Goal: Task Accomplishment & Management: Manage account settings

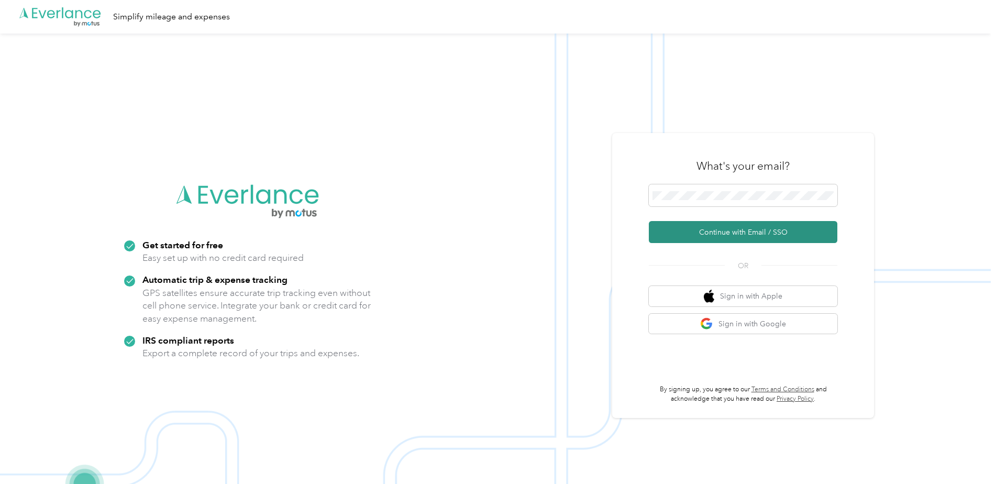
click at [743, 229] on button "Continue with Email / SSO" at bounding box center [743, 232] width 189 height 22
click at [743, 233] on button "Continue with Email / SSO" at bounding box center [743, 232] width 189 height 22
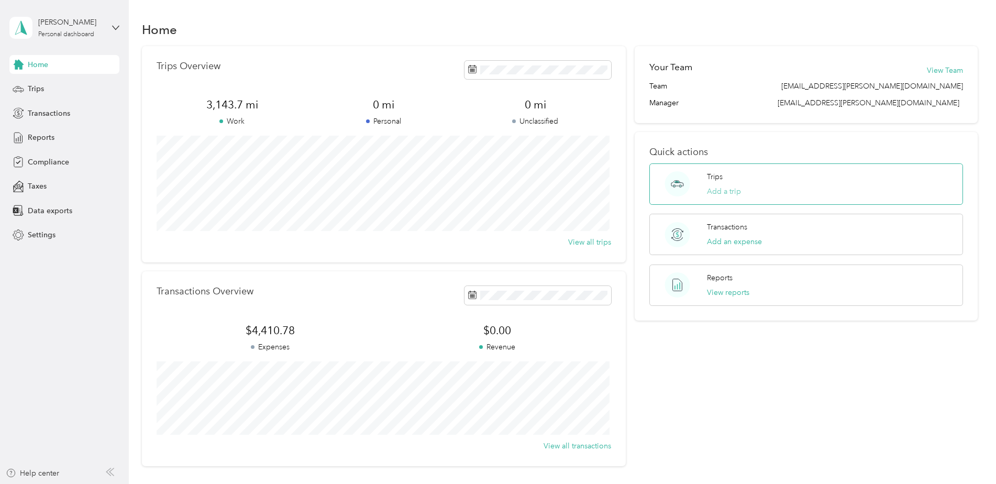
click at [720, 189] on button "Add a trip" at bounding box center [724, 191] width 34 height 11
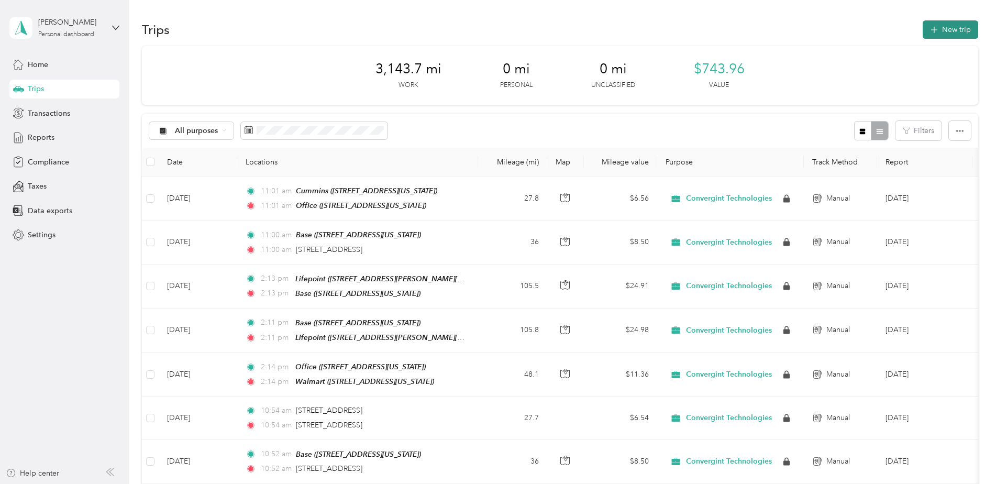
click at [948, 28] on button "New trip" at bounding box center [951, 29] width 56 height 18
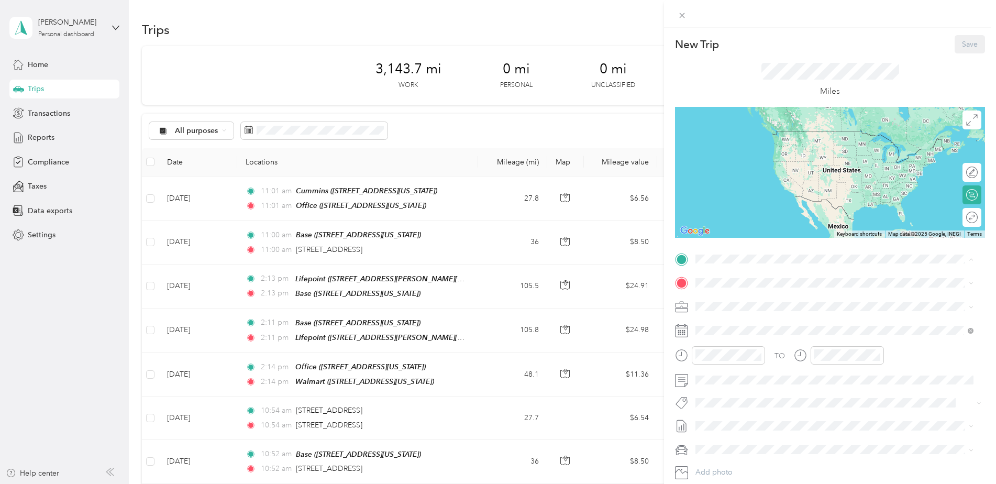
click at [721, 368] on strong "Base" at bounding box center [724, 366] width 16 height 9
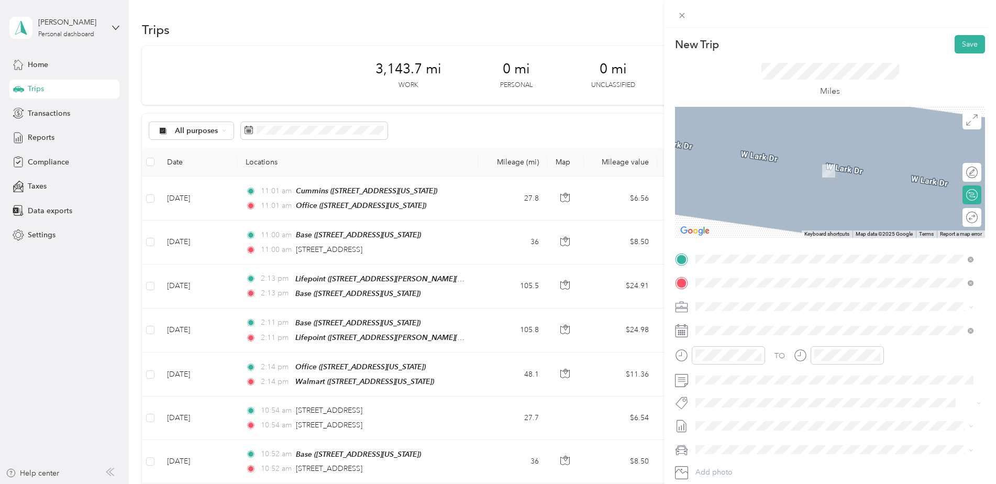
click at [749, 333] on span "[STREET_ADDRESS][US_STATE]" at bounding box center [768, 336] width 105 height 9
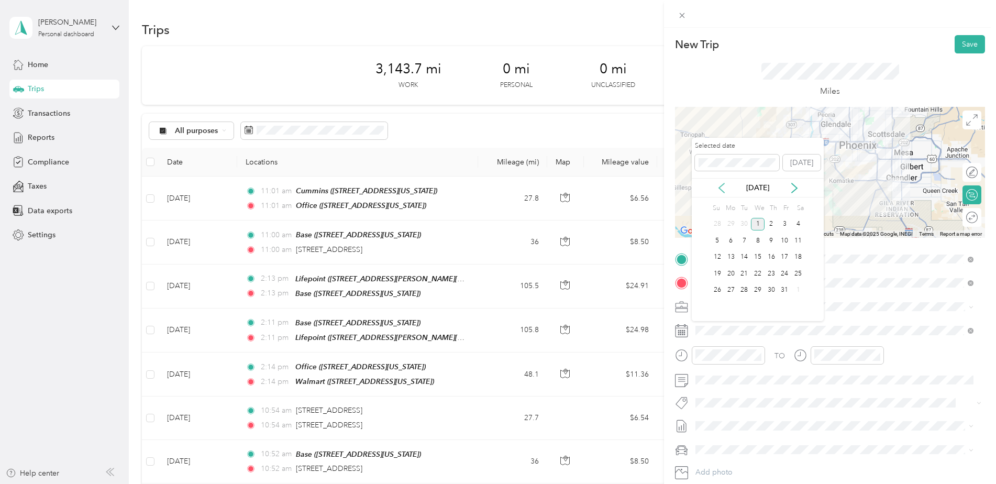
click at [722, 186] on icon at bounding box center [722, 188] width 10 height 10
click at [760, 240] on div "10" at bounding box center [758, 240] width 14 height 13
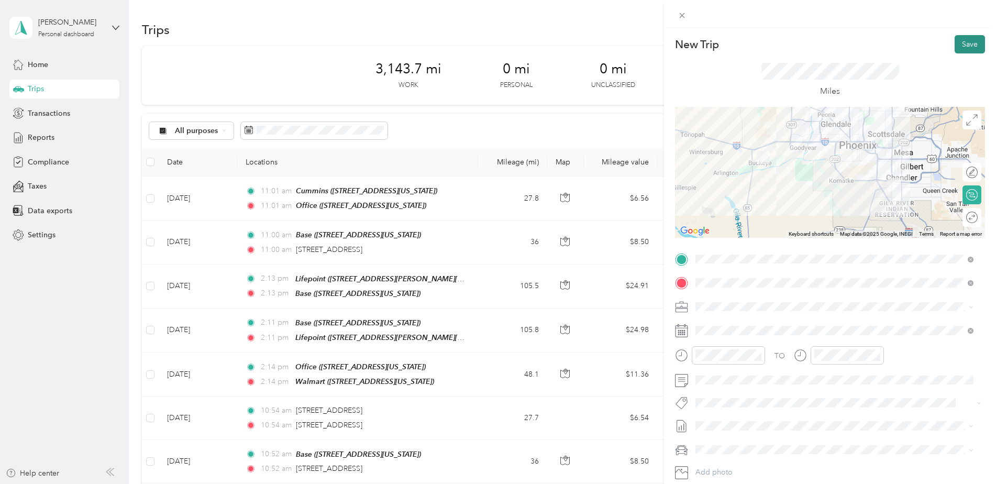
click at [960, 44] on button "Save" at bounding box center [970, 44] width 30 height 18
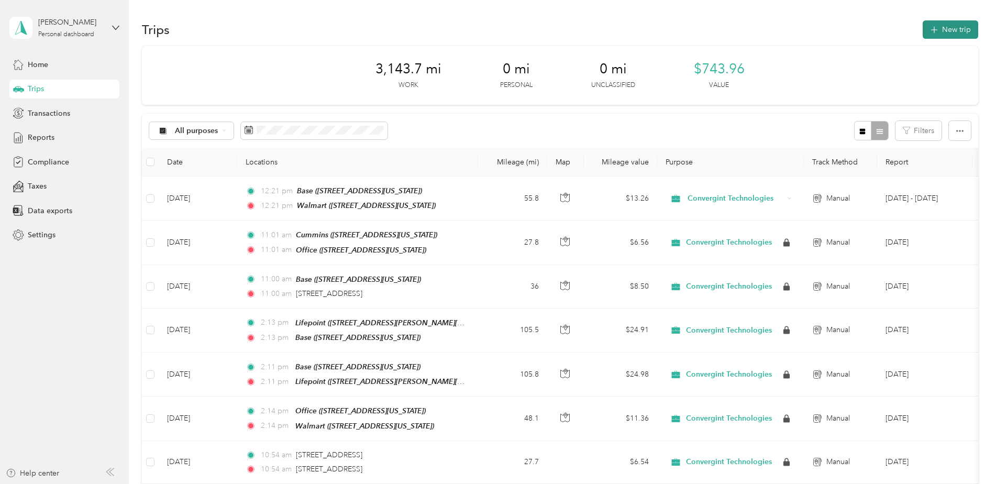
click at [936, 28] on icon "button" at bounding box center [934, 30] width 12 height 12
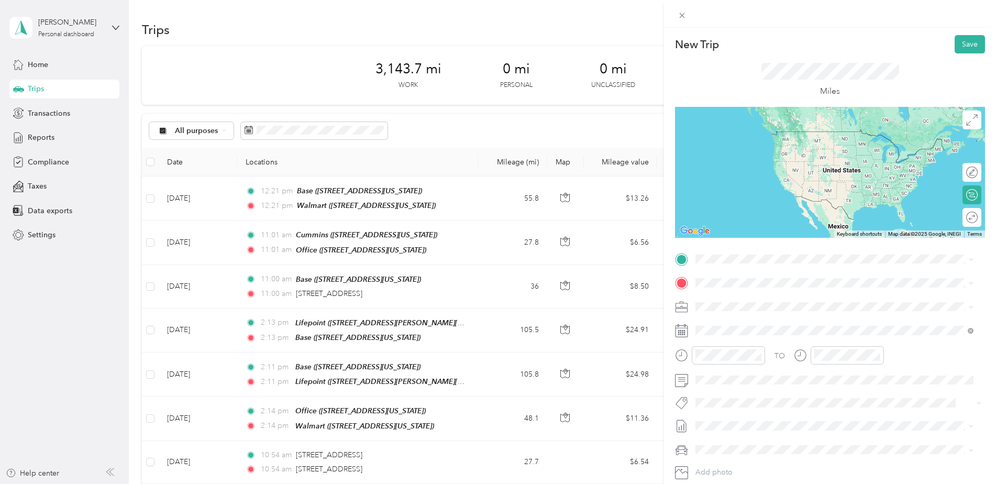
click at [752, 307] on div "Walmart [STREET_ADDRESS][US_STATE]" at bounding box center [768, 305] width 105 height 22
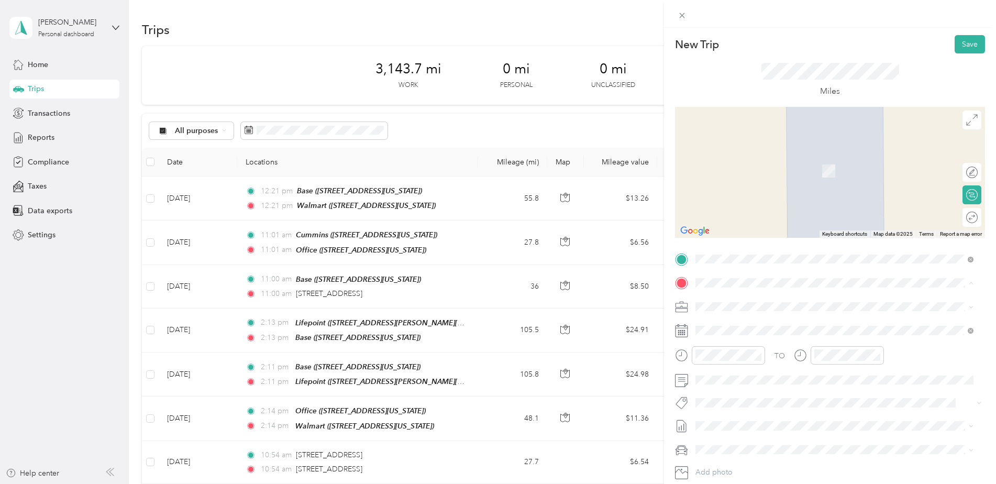
click at [755, 332] on span "[STREET_ADDRESS][US_STATE]" at bounding box center [768, 336] width 105 height 9
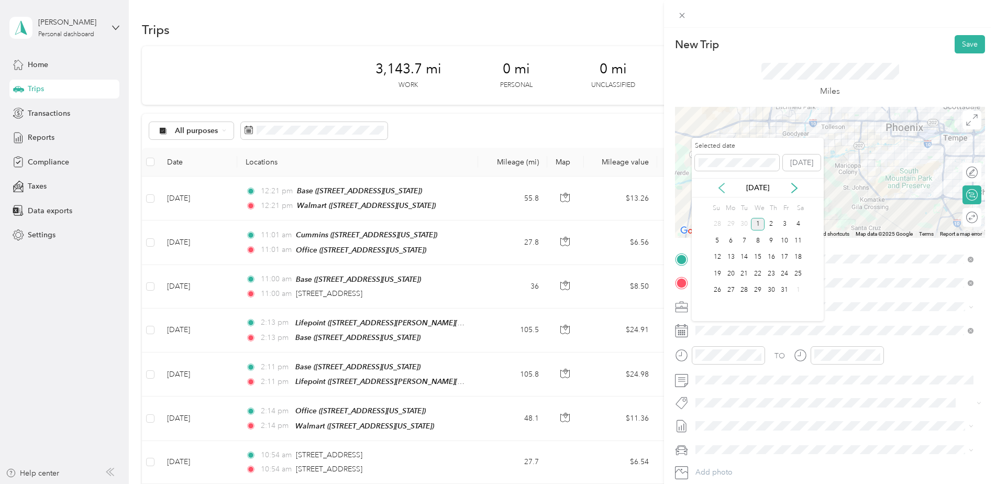
click at [719, 189] on icon at bounding box center [722, 188] width 10 height 10
click at [757, 243] on div "10" at bounding box center [758, 240] width 14 height 13
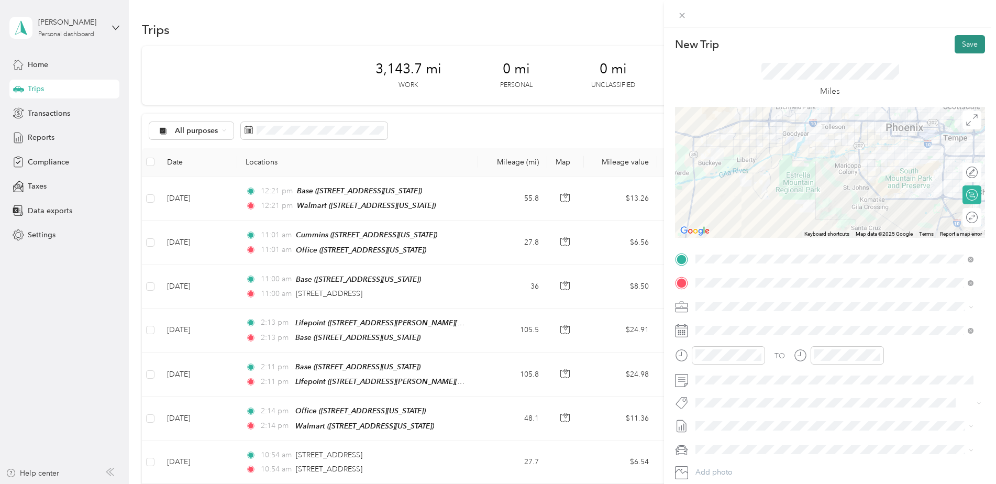
click at [960, 42] on button "Save" at bounding box center [970, 44] width 30 height 18
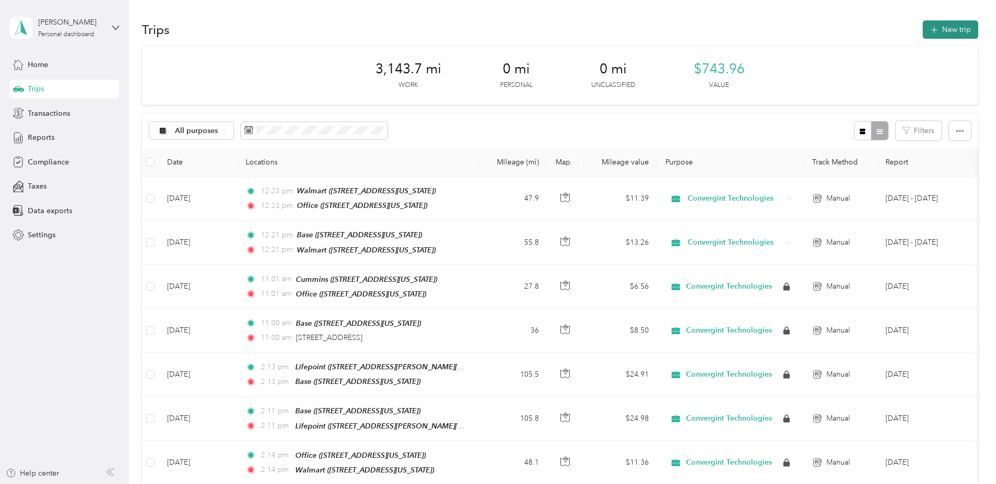
click at [932, 27] on icon "button" at bounding box center [934, 30] width 7 height 7
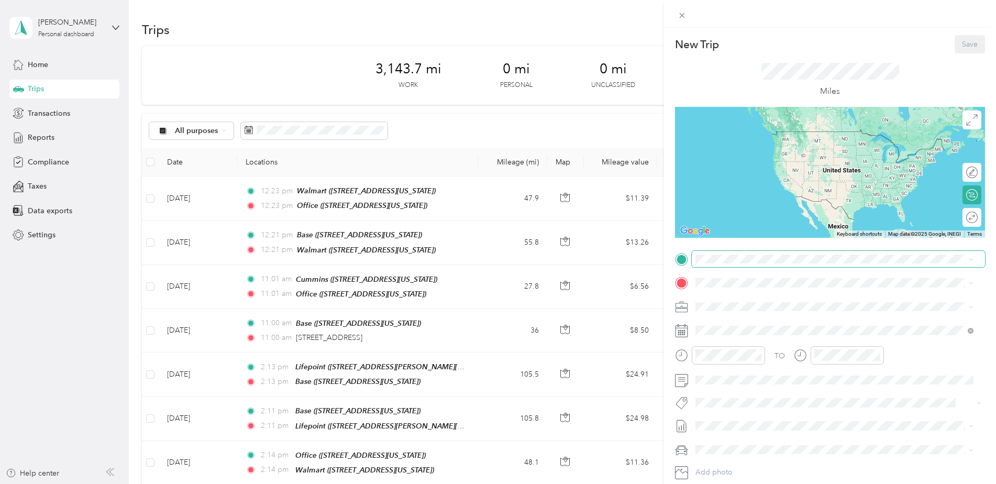
click at [731, 264] on span at bounding box center [838, 259] width 293 height 17
click at [733, 369] on div "Base [STREET_ADDRESS][PERSON_NAME][US_STATE]" at bounding box center [797, 373] width 163 height 22
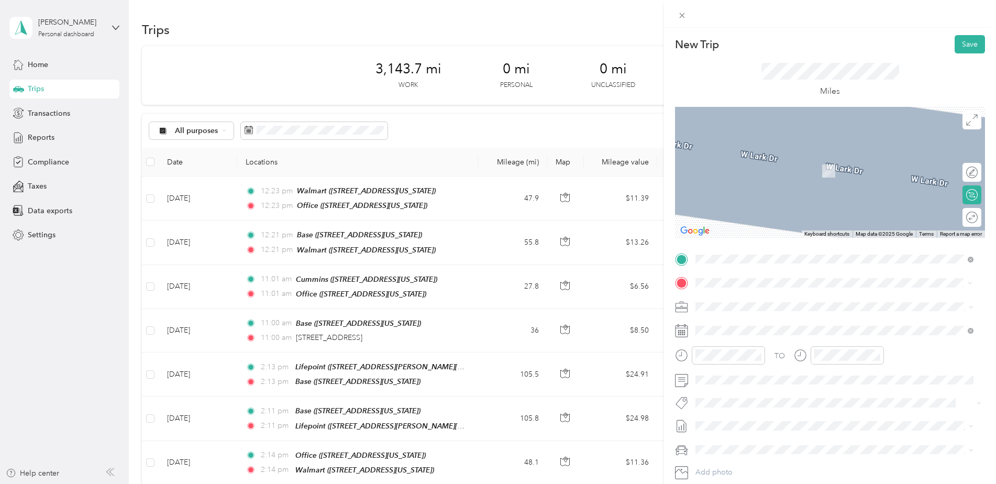
click at [798, 327] on div "Cummins [STREET_ADDRESS][US_STATE]" at bounding box center [768, 330] width 105 height 22
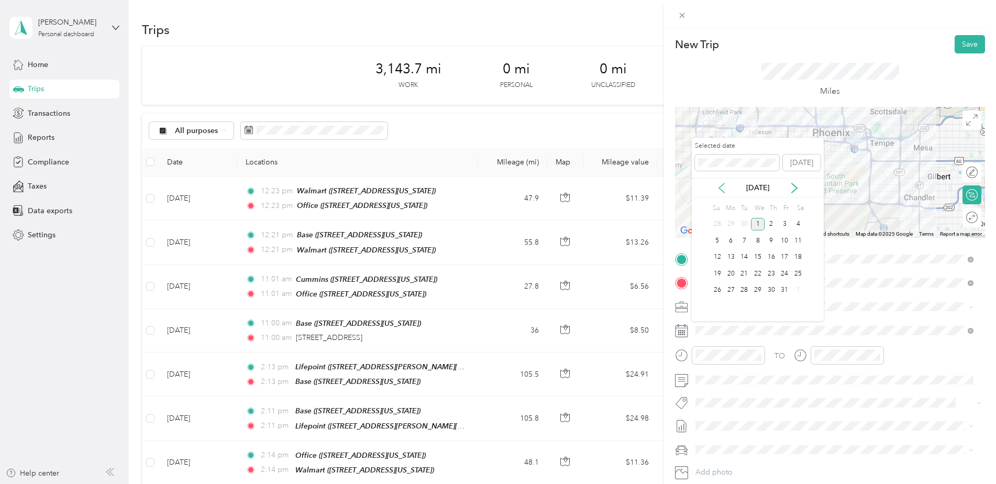
click at [721, 187] on icon at bounding box center [722, 188] width 10 height 10
click at [774, 239] on div "11" at bounding box center [772, 240] width 14 height 13
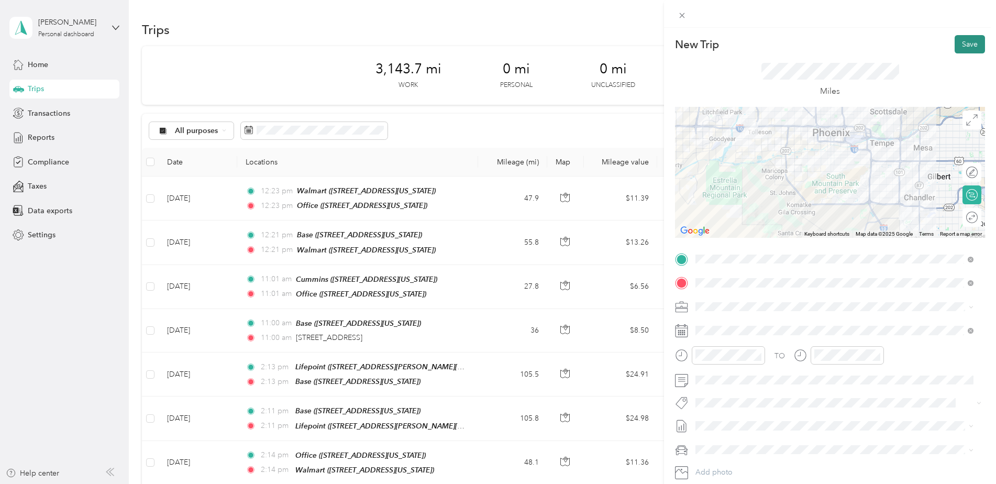
click at [963, 42] on button "Save" at bounding box center [970, 44] width 30 height 18
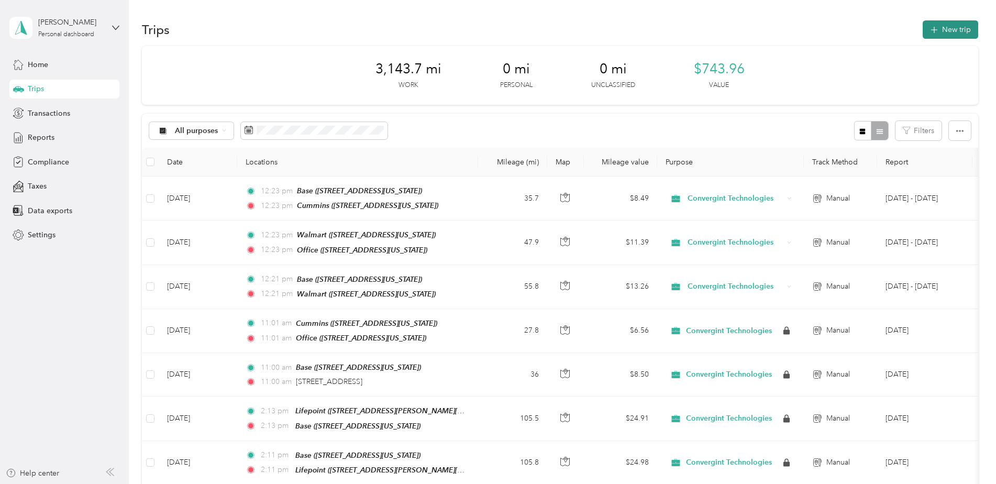
click at [937, 27] on button "New trip" at bounding box center [951, 29] width 56 height 18
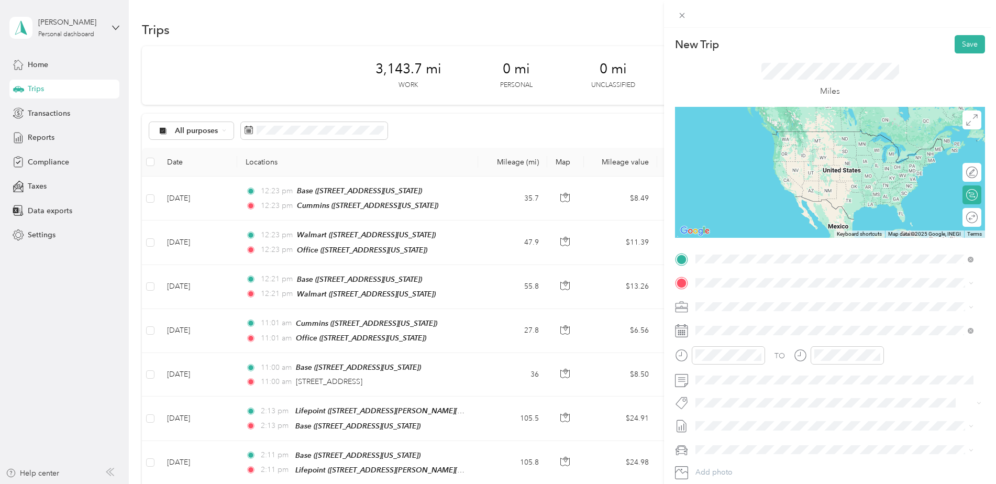
click at [759, 311] on span "[STREET_ADDRESS][US_STATE]" at bounding box center [768, 312] width 105 height 9
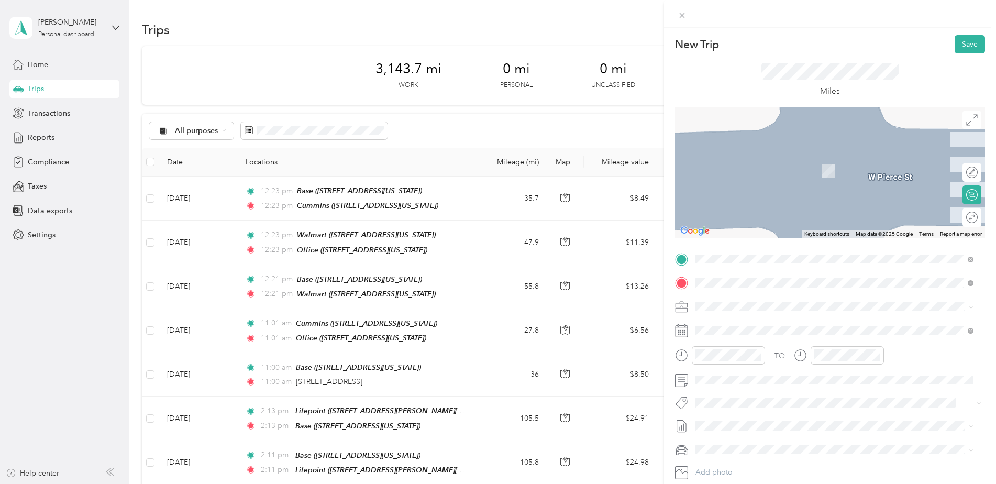
click at [723, 329] on div "Base [STREET_ADDRESS][PERSON_NAME][US_STATE]" at bounding box center [797, 331] width 163 height 22
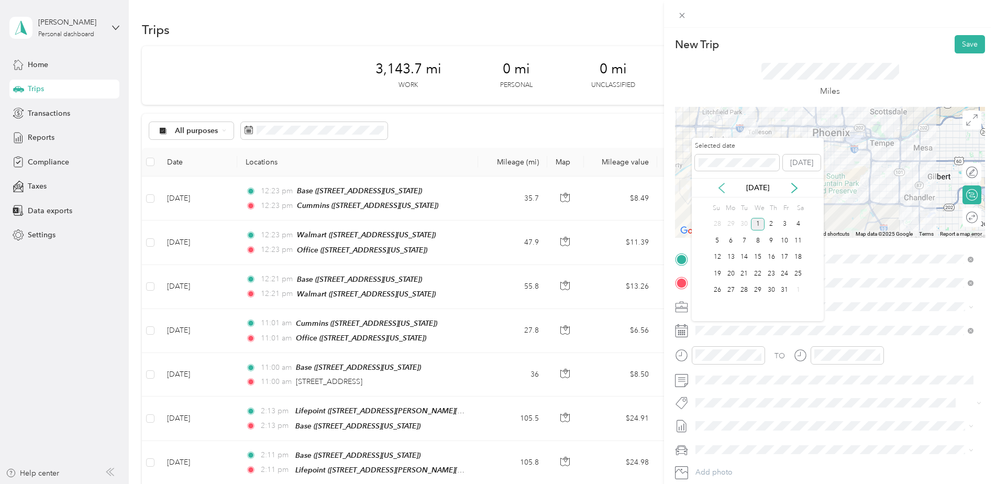
click at [722, 188] on icon at bounding box center [722, 188] width 10 height 10
click at [773, 243] on div "11" at bounding box center [772, 240] width 14 height 13
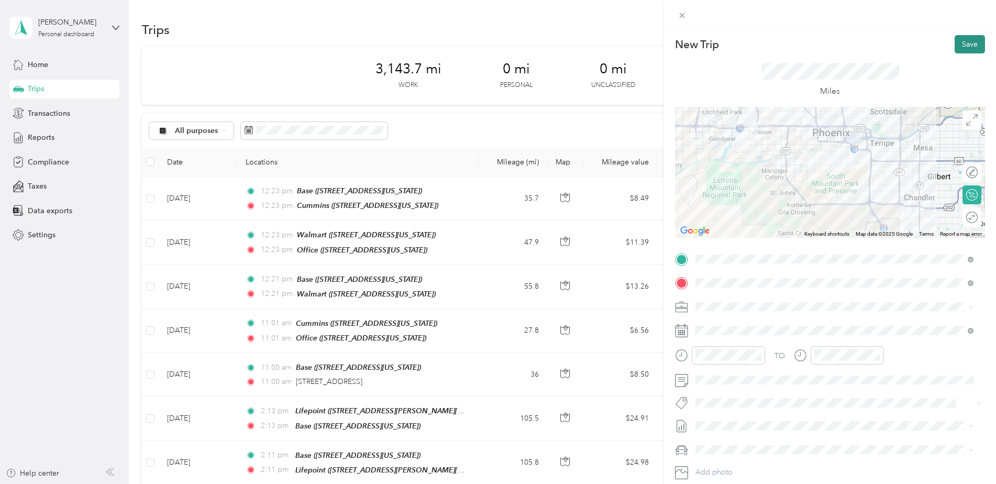
click at [958, 43] on button "Save" at bounding box center [970, 44] width 30 height 18
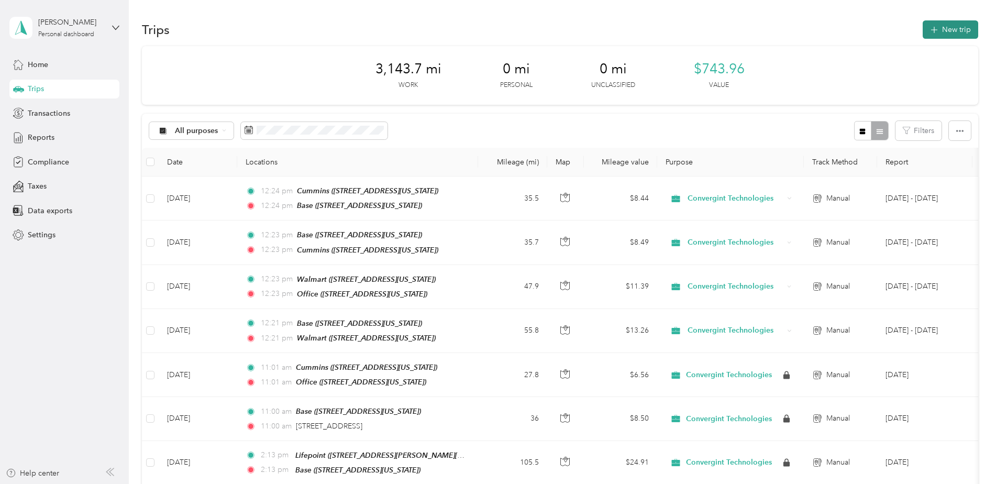
click at [934, 28] on icon "button" at bounding box center [934, 30] width 12 height 12
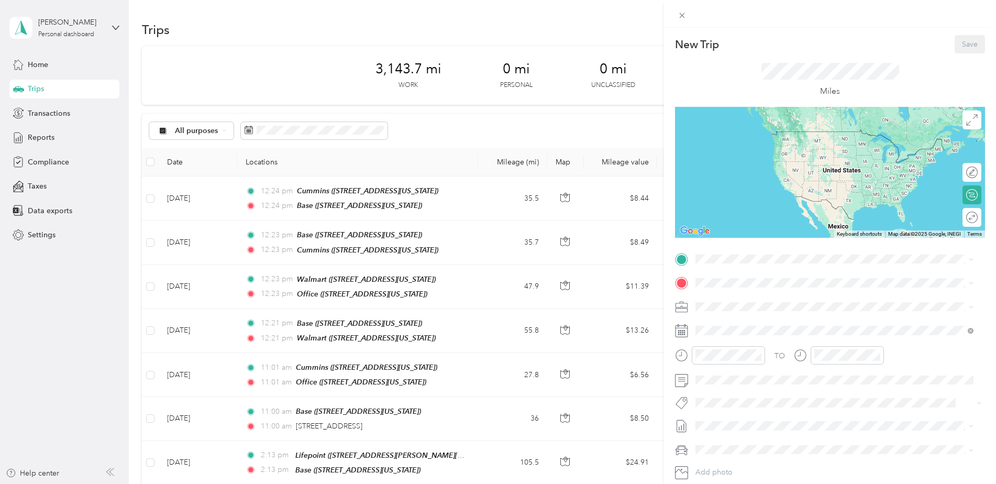
click at [746, 301] on div "Office" at bounding box center [768, 299] width 105 height 9
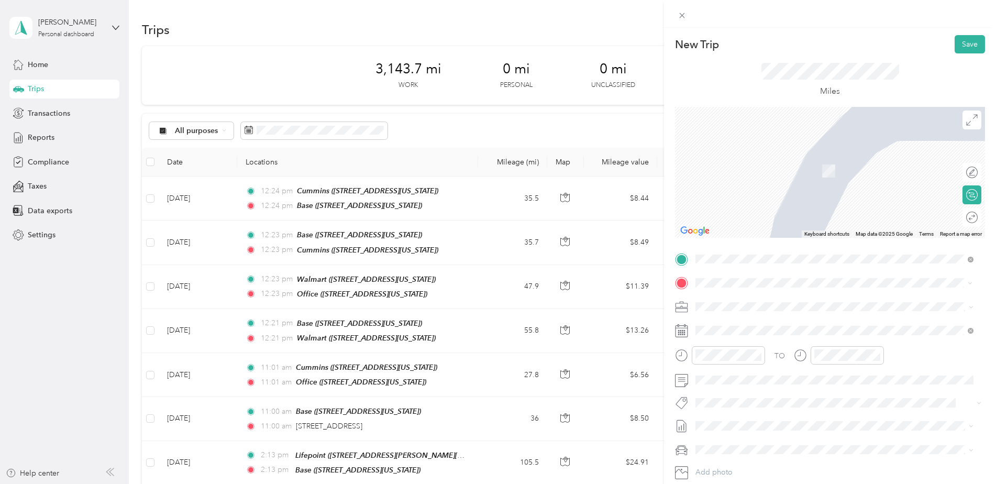
click at [766, 332] on span "[STREET_ADDRESS][US_STATE]" at bounding box center [768, 336] width 105 height 9
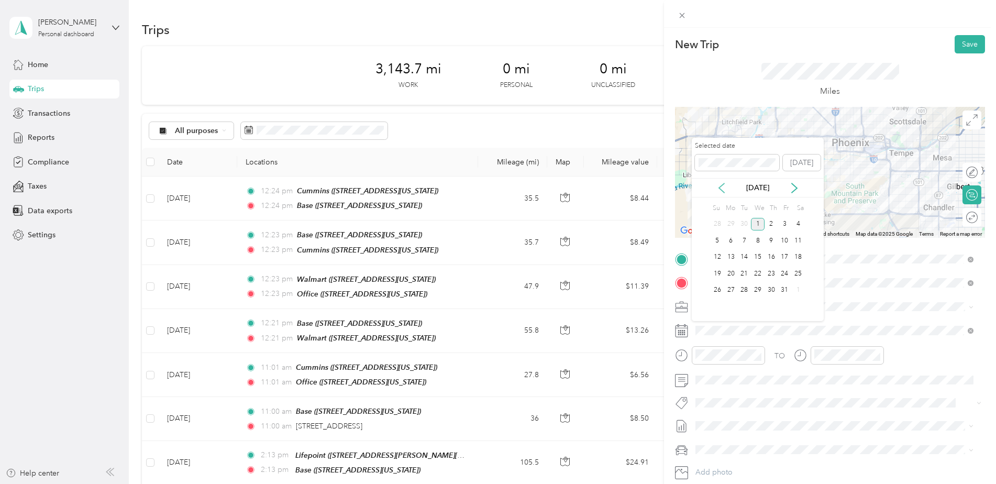
click at [724, 187] on icon at bounding box center [722, 188] width 10 height 10
click at [773, 259] on div "18" at bounding box center [772, 257] width 14 height 13
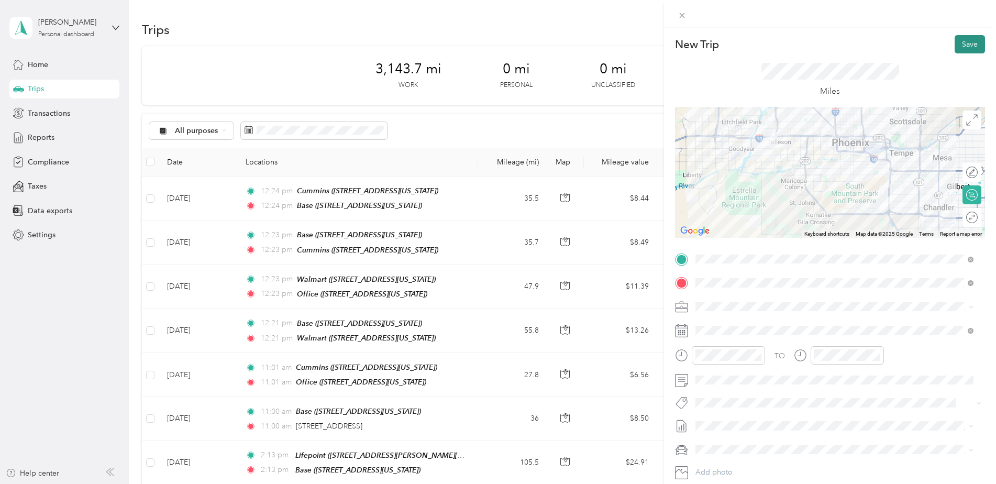
click at [961, 42] on button "Save" at bounding box center [970, 44] width 30 height 18
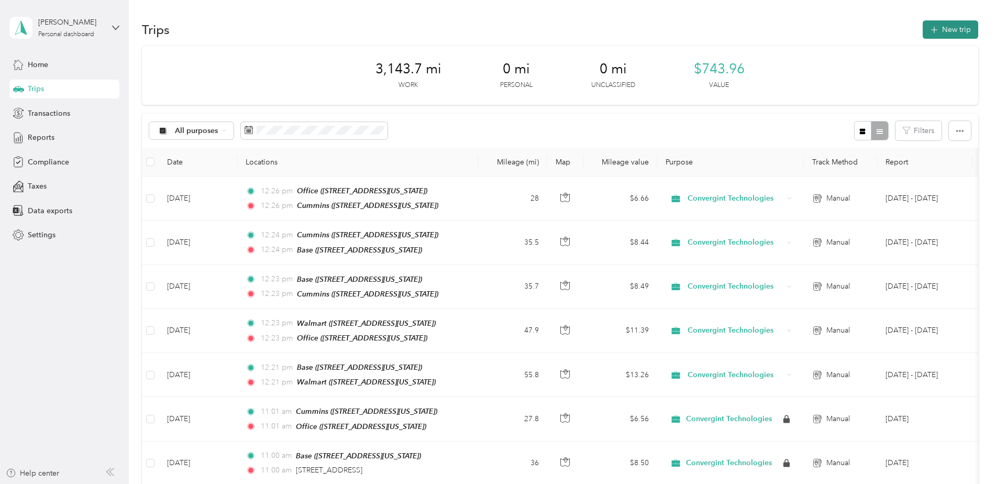
click at [941, 26] on button "New trip" at bounding box center [951, 29] width 56 height 18
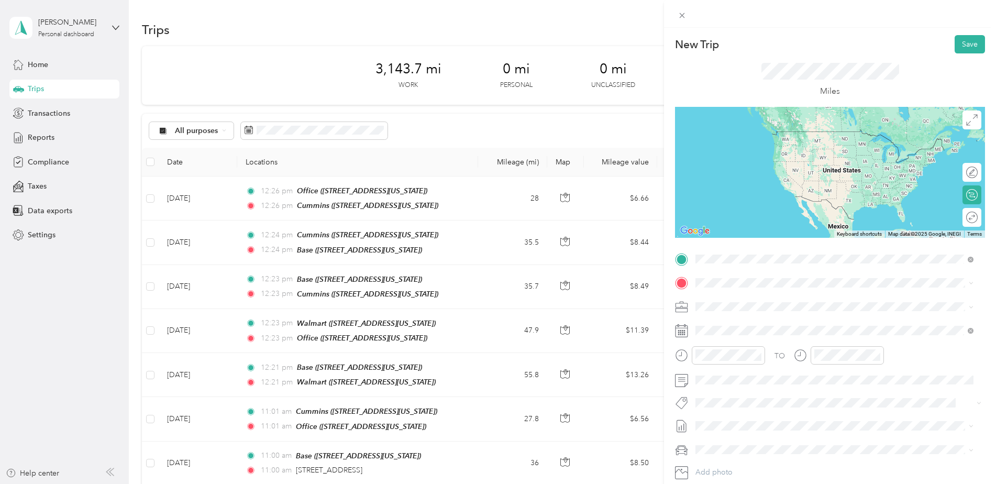
click at [813, 304] on div "Cummins [STREET_ADDRESS][US_STATE]" at bounding box center [768, 307] width 105 height 22
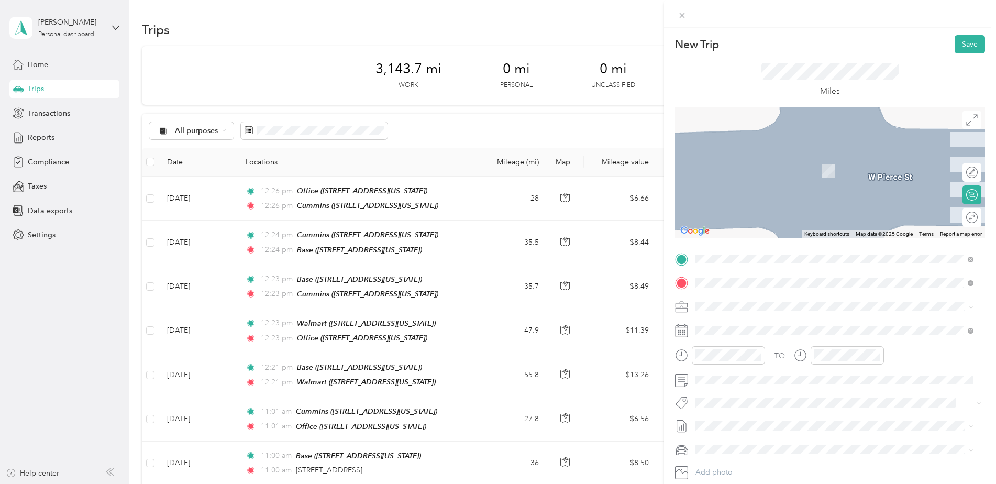
click at [733, 330] on div "Base [STREET_ADDRESS][PERSON_NAME][US_STATE]" at bounding box center [797, 331] width 163 height 22
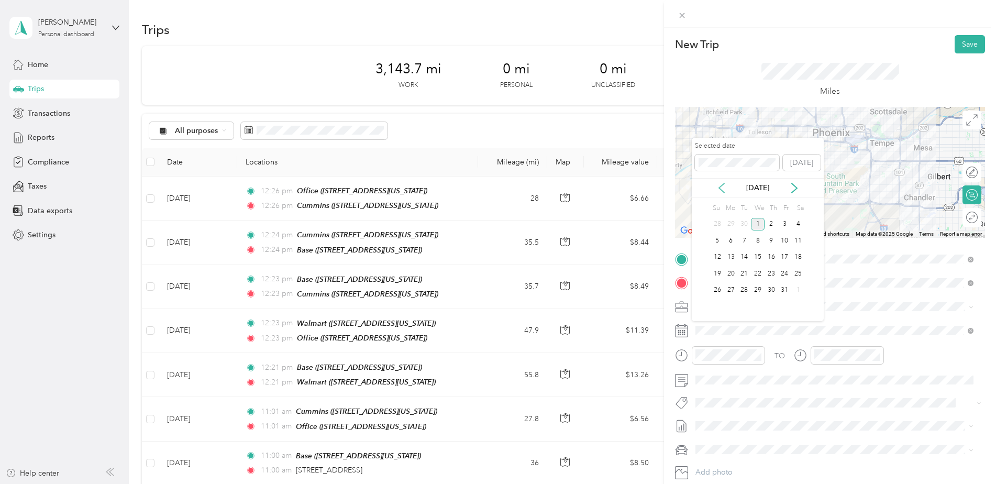
click at [719, 190] on icon at bounding box center [722, 188] width 10 height 10
click at [771, 257] on div "18" at bounding box center [772, 257] width 14 height 13
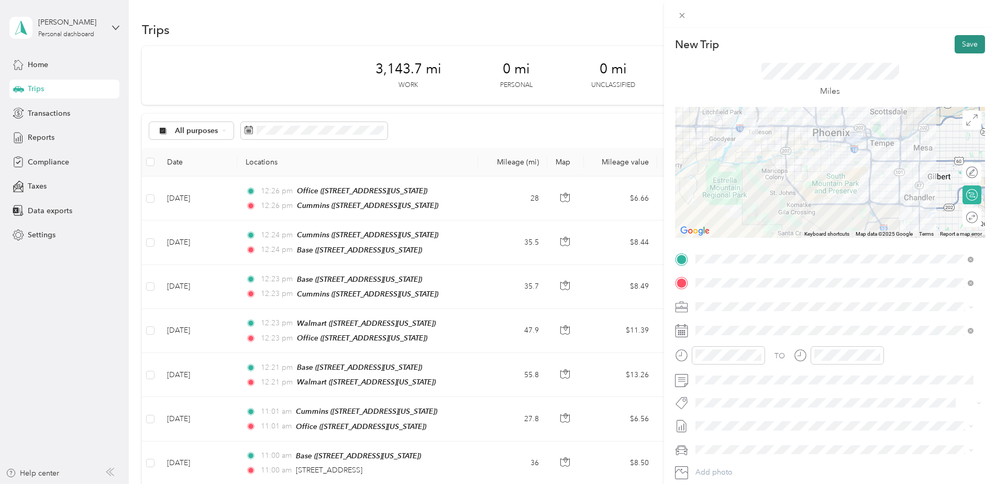
click at [960, 40] on button "Save" at bounding box center [970, 44] width 30 height 18
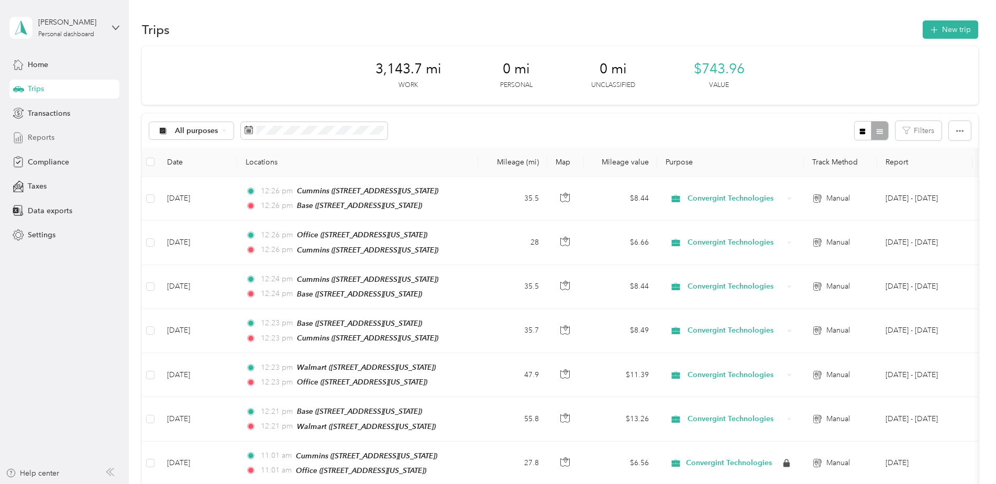
click at [40, 138] on span "Reports" at bounding box center [41, 137] width 27 height 11
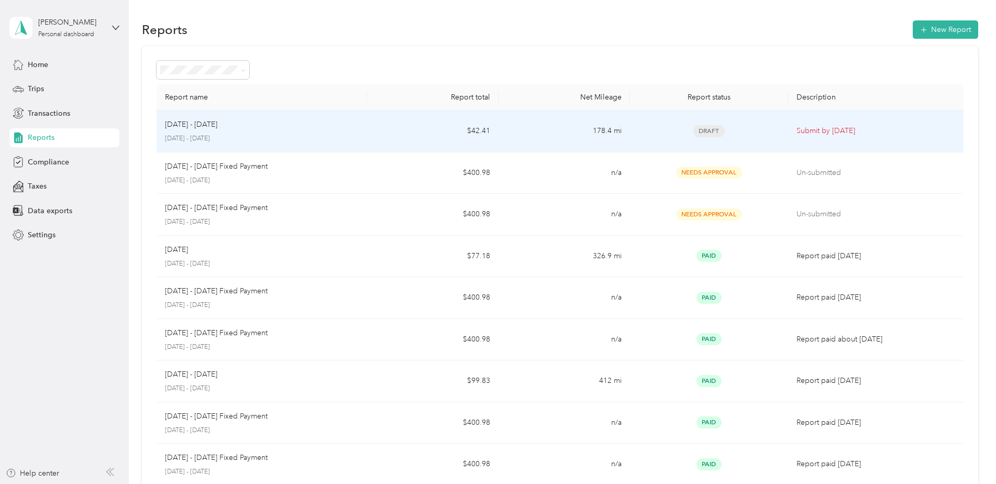
click at [214, 125] on p "[DATE] - [DATE]" at bounding box center [191, 125] width 52 height 12
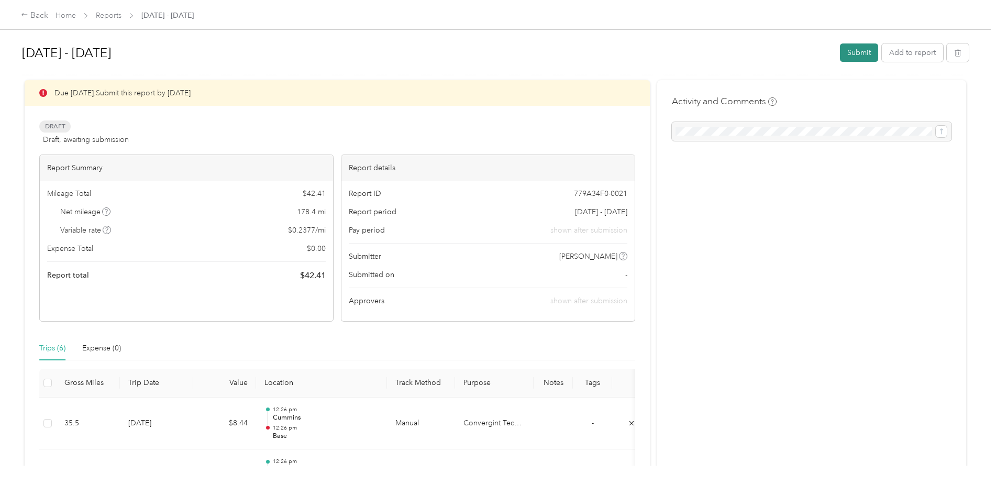
click at [853, 52] on button "Submit" at bounding box center [859, 52] width 38 height 18
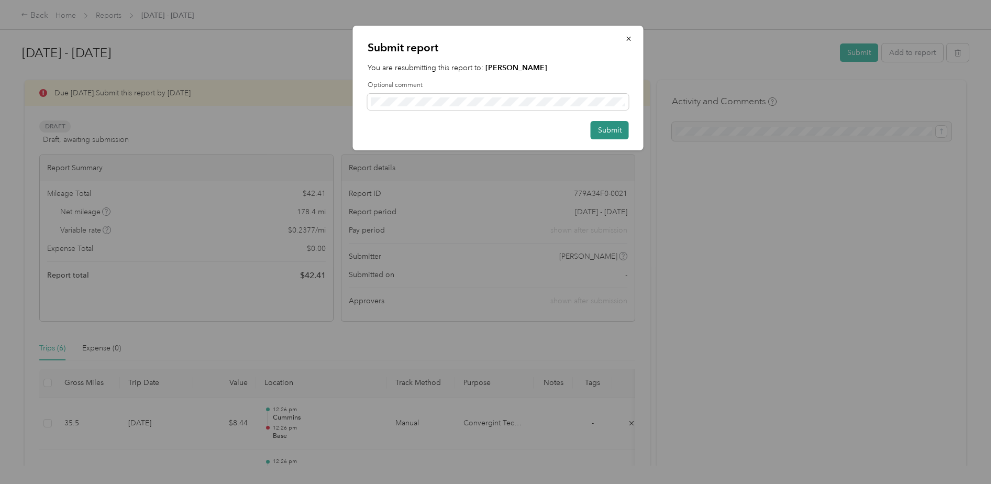
click at [607, 132] on button "Submit" at bounding box center [610, 130] width 38 height 18
